Goal: Obtain resource: Download file/media

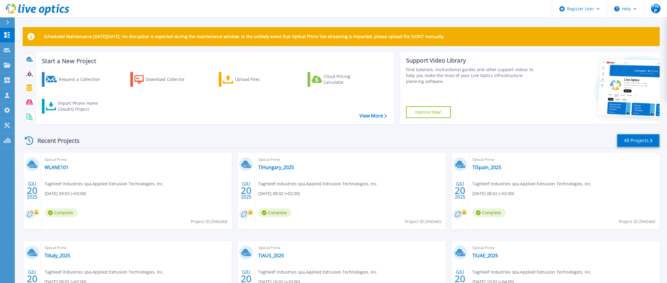
click at [530, 140] on link "All Projects" at bounding box center [638, 140] width 43 height 13
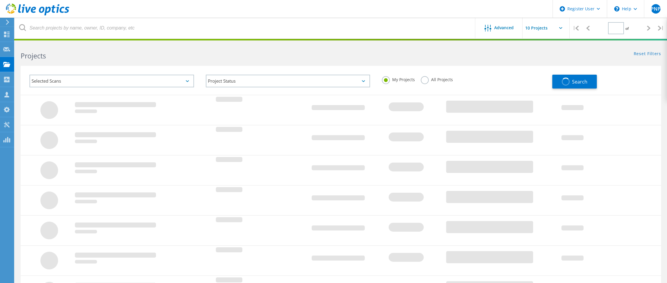
type input "1"
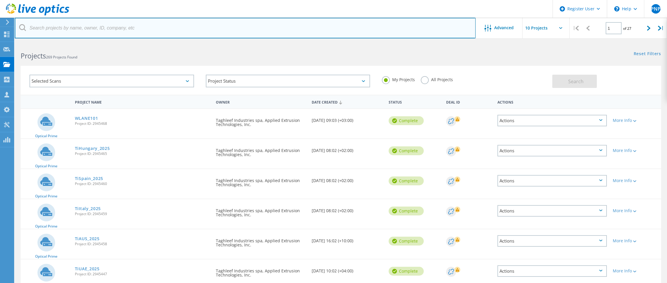
click at [100, 24] on input "text" at bounding box center [245, 28] width 461 height 21
type input "metelli"
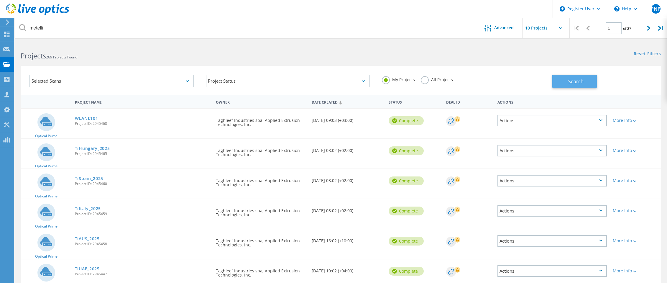
click at [571, 82] on span "Search" at bounding box center [576, 81] width 15 height 6
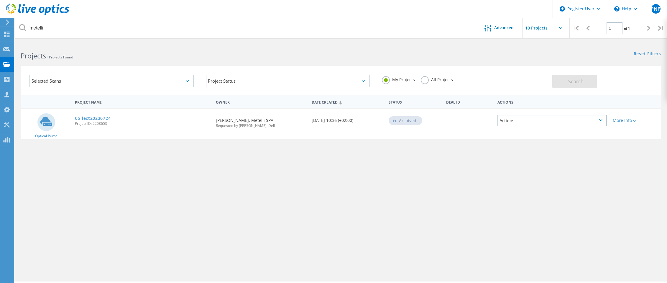
click at [424, 81] on label "All Projects" at bounding box center [437, 79] width 32 height 6
click at [0, 0] on input "All Projects" at bounding box center [0, 0] width 0 height 0
click at [571, 84] on span "Search" at bounding box center [576, 81] width 15 height 6
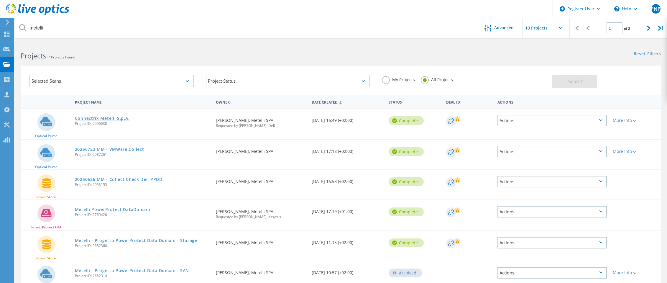
click at [92, 119] on link "Connectrix Metelli S.p.A." at bounding box center [102, 118] width 55 height 4
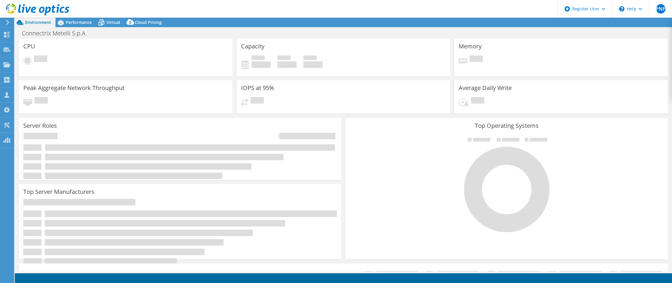
select select "USD"
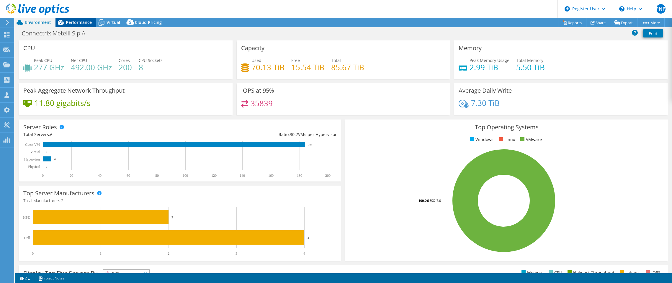
click at [72, 22] on span "Performance" at bounding box center [79, 22] width 26 height 6
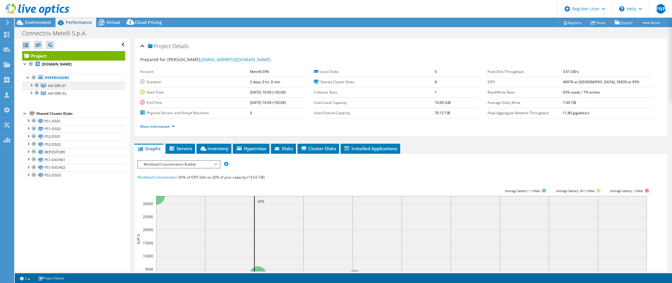
click at [31, 85] on div at bounding box center [31, 85] width 6 height 6
click at [31, 108] on div at bounding box center [31, 108] width 6 height 6
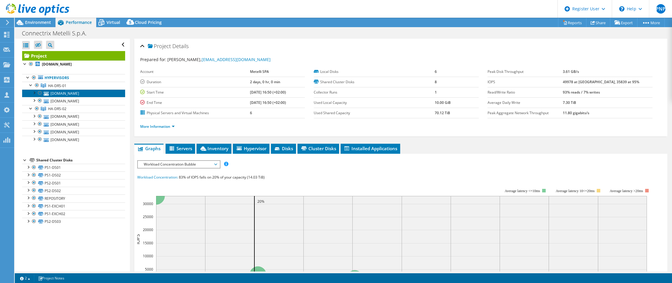
click at [69, 91] on link "[DOMAIN_NAME]" at bounding box center [73, 93] width 103 height 8
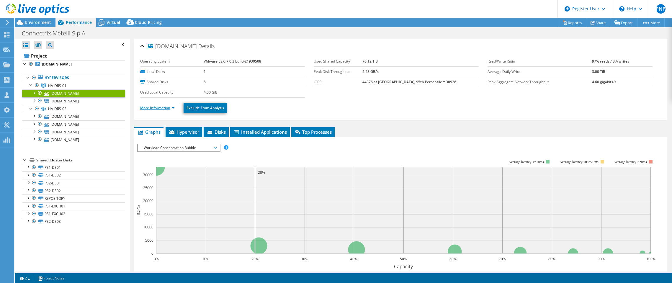
click at [171, 108] on link "More Information" at bounding box center [157, 107] width 35 height 5
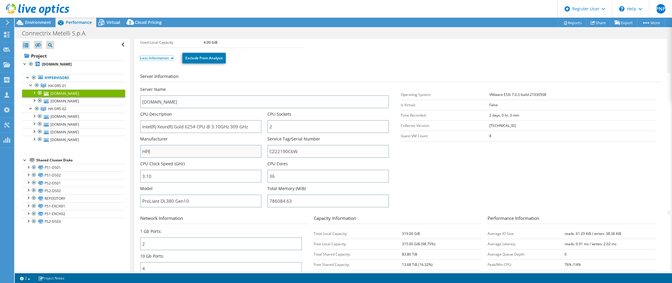
scroll to position [59, 0]
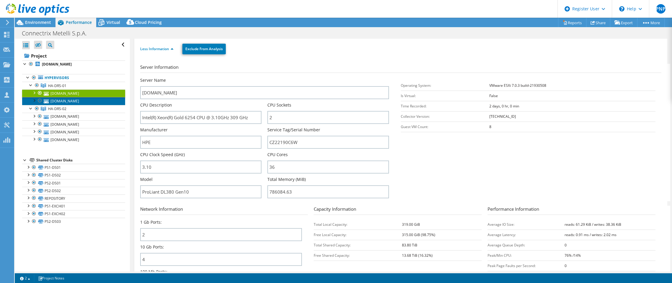
click at [53, 102] on link "[DOMAIN_NAME]" at bounding box center [73, 101] width 103 height 8
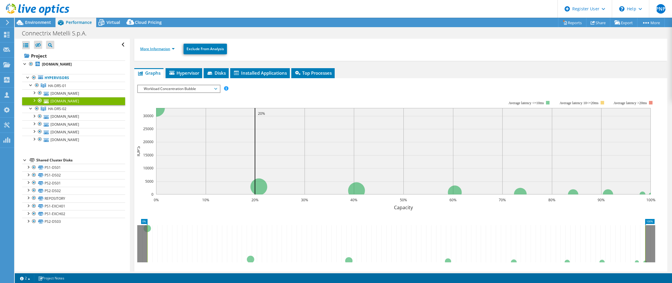
click at [173, 48] on link "More Information" at bounding box center [157, 48] width 35 height 5
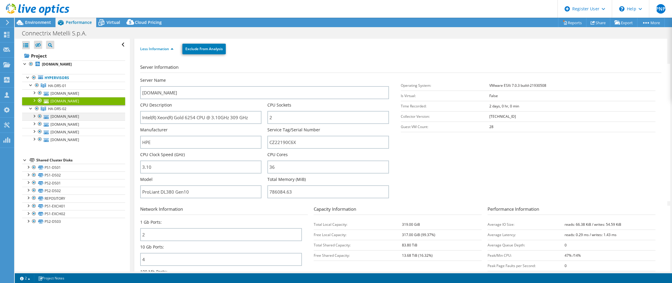
click at [33, 116] on div at bounding box center [34, 116] width 6 height 6
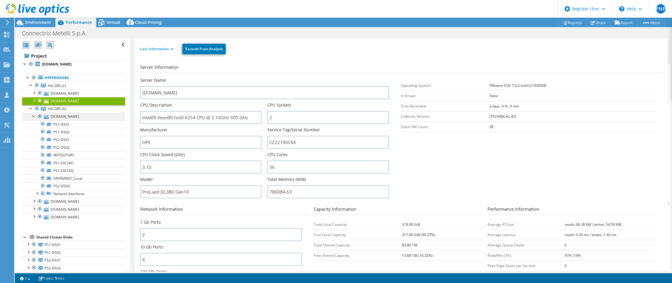
click at [33, 116] on div at bounding box center [34, 116] width 6 height 6
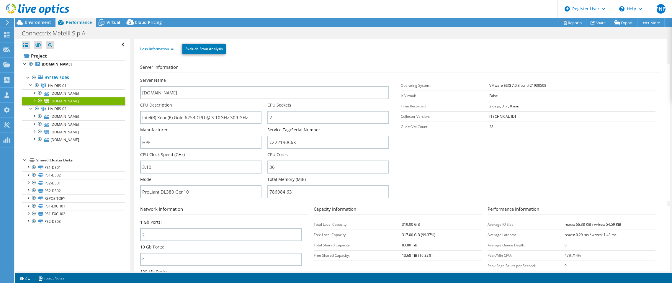
click at [33, 101] on div at bounding box center [34, 100] width 6 height 6
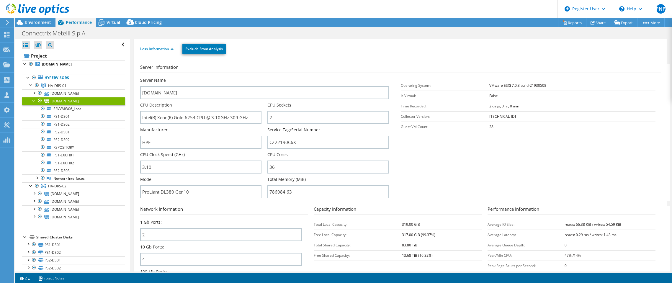
click at [33, 101] on div at bounding box center [34, 100] width 6 height 6
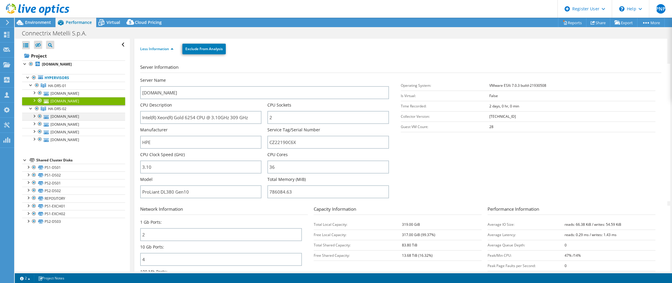
click at [33, 117] on div at bounding box center [34, 116] width 6 height 6
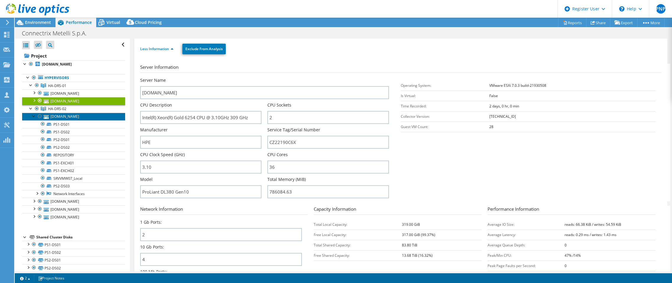
click at [59, 117] on link "[DOMAIN_NAME]" at bounding box center [73, 117] width 103 height 8
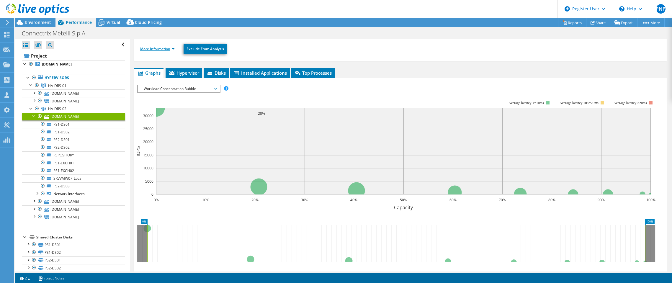
click at [174, 49] on link "More Information" at bounding box center [157, 48] width 35 height 5
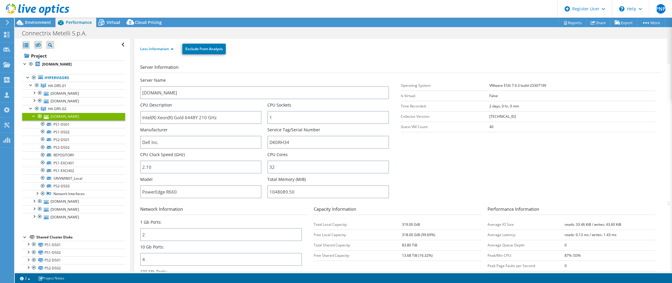
click at [32, 116] on div at bounding box center [34, 116] width 6 height 6
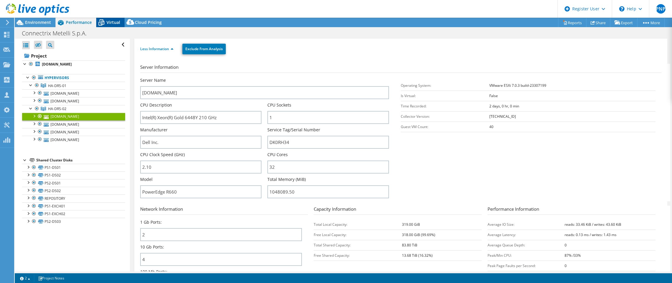
click at [106, 23] on icon at bounding box center [101, 22] width 10 height 10
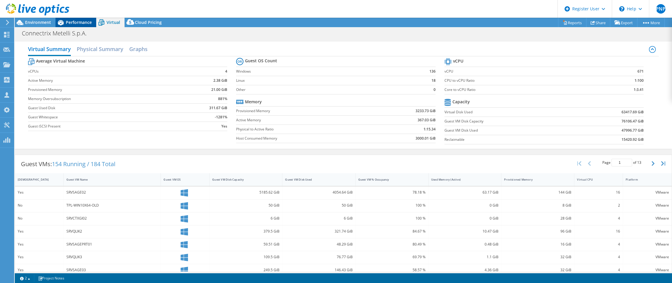
click at [81, 22] on span "Performance" at bounding box center [79, 22] width 26 height 6
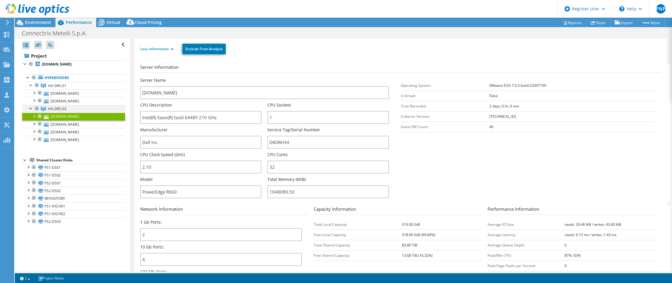
click at [30, 107] on div at bounding box center [31, 108] width 6 height 6
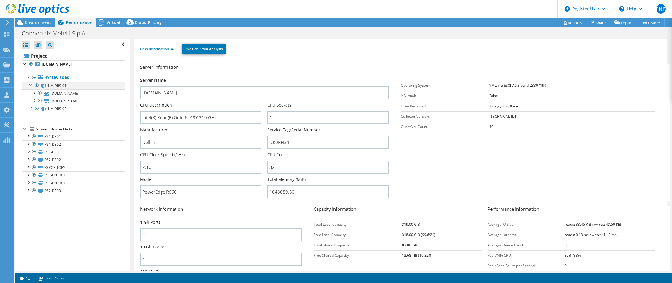
click at [30, 87] on div at bounding box center [31, 85] width 6 height 6
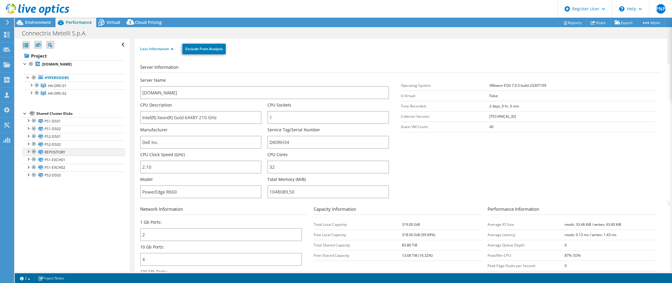
click at [28, 151] on div at bounding box center [28, 151] width 6 height 6
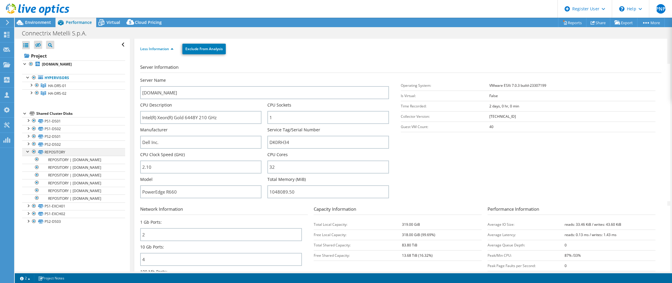
click at [28, 151] on div at bounding box center [28, 151] width 6 height 6
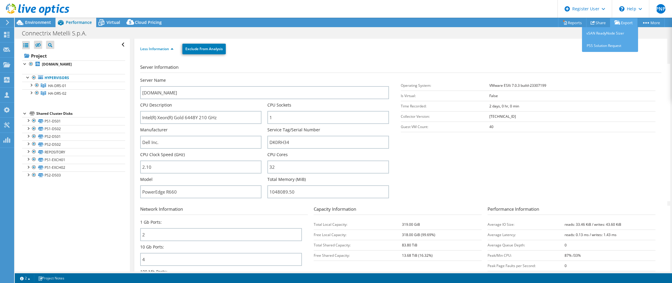
click at [622, 22] on link "Export" at bounding box center [623, 22] width 27 height 9
click at [571, 23] on link "Reports" at bounding box center [572, 22] width 28 height 9
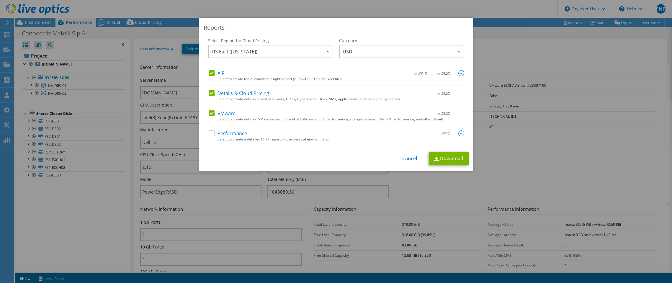
click at [209, 93] on label "Details & Cloud Pricing" at bounding box center [239, 93] width 61 height 6
click at [0, 0] on input "Details & Cloud Pricing" at bounding box center [0, 0] width 0 height 0
click at [444, 156] on link "Download" at bounding box center [449, 158] width 40 height 13
click at [451, 158] on link "Download" at bounding box center [449, 158] width 40 height 13
click at [270, 154] on div "This process may take a while, please wait... Cancel Download" at bounding box center [336, 158] width 265 height 13
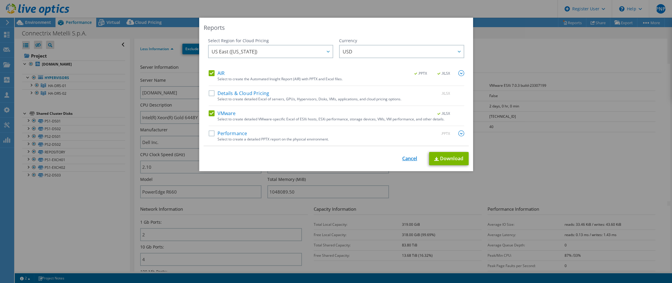
click at [402, 157] on link "Cancel" at bounding box center [409, 159] width 15 height 6
